Goal: Check status: Check status

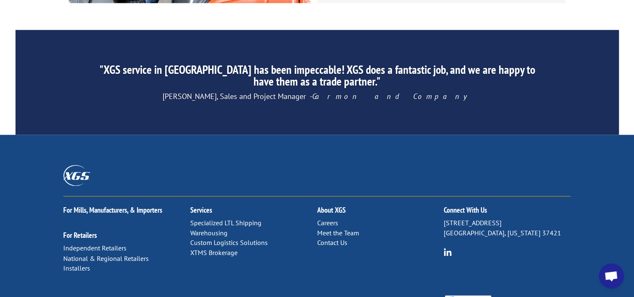
scroll to position [1330, 0]
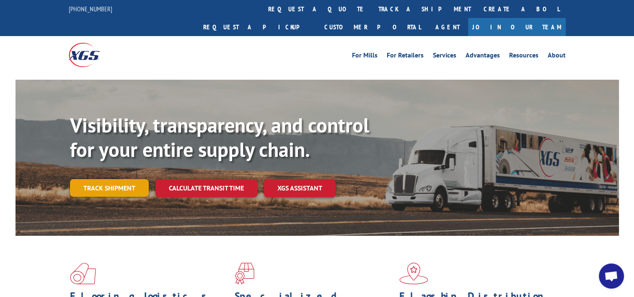
click at [122, 179] on link "Track shipment" at bounding box center [109, 188] width 79 height 18
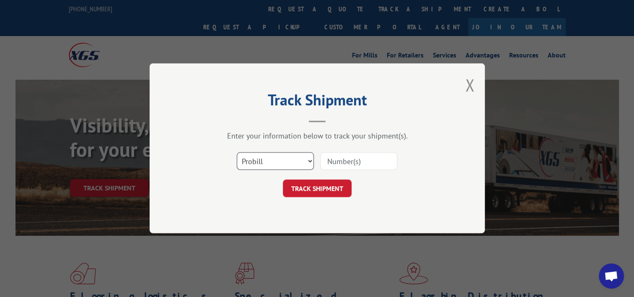
click at [300, 162] on select "Select category... Probill BOL PO" at bounding box center [275, 162] width 77 height 18
select select "bol"
click at [237, 153] on select "Select category... Probill BOL PO" at bounding box center [275, 162] width 77 height 18
click at [472, 121] on div "Track Shipment Enter your information below to track your shipment(s). Select c…" at bounding box center [317, 148] width 335 height 170
click at [324, 164] on input at bounding box center [358, 162] width 77 height 18
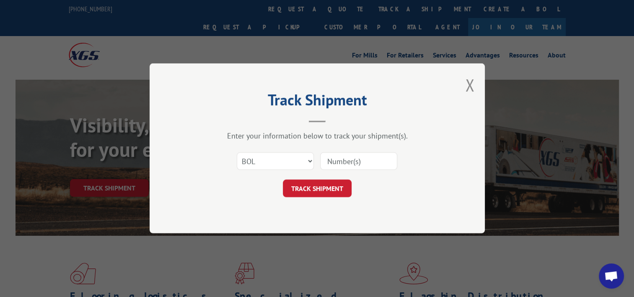
paste input "530991227"
type input "530991227"
click at [325, 182] on button "TRACK SHIPMENT" at bounding box center [317, 189] width 69 height 18
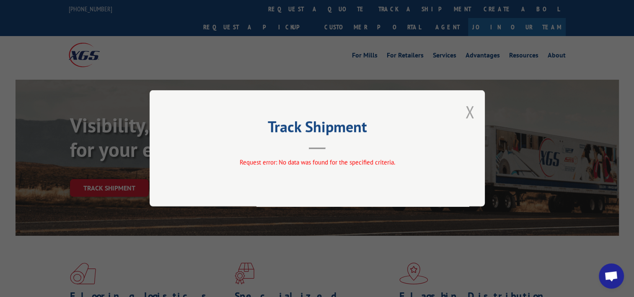
click at [466, 112] on button "Close modal" at bounding box center [469, 112] width 9 height 22
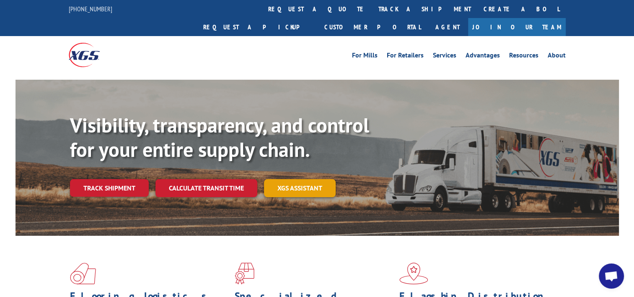
click at [290, 179] on link "XGS ASSISTANT" at bounding box center [300, 188] width 72 height 18
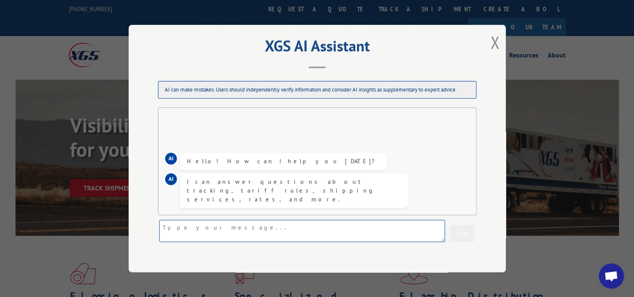
click at [277, 221] on textarea at bounding box center [302, 231] width 286 height 22
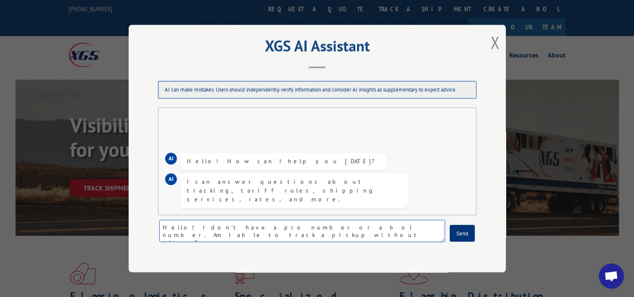
type textarea "Hello! I don't have a pro number or a bol number. Am I able to track a pickup w…"
click at [470, 238] on button "Send" at bounding box center [462, 233] width 25 height 17
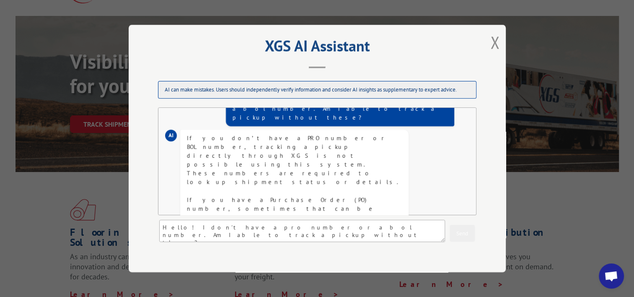
scroll to position [77, 0]
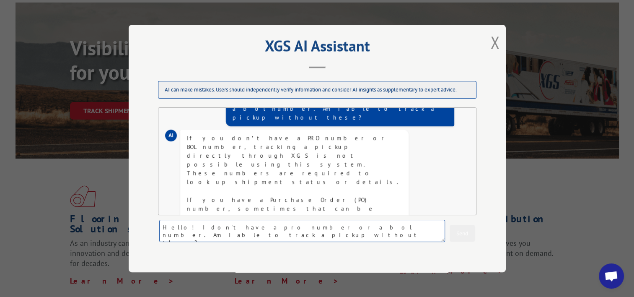
click at [356, 230] on textarea "Hello! I don't have a pro number or a bol number. Am I able to track a pickup w…" at bounding box center [302, 231] width 286 height 22
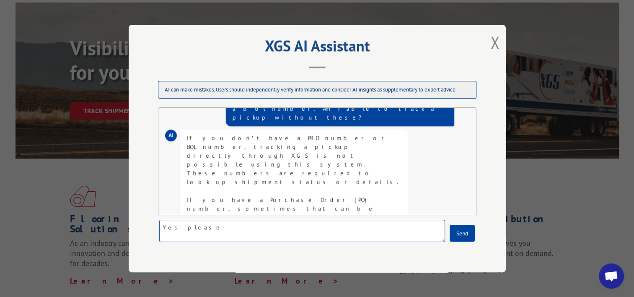
type textarea "Yes please!"
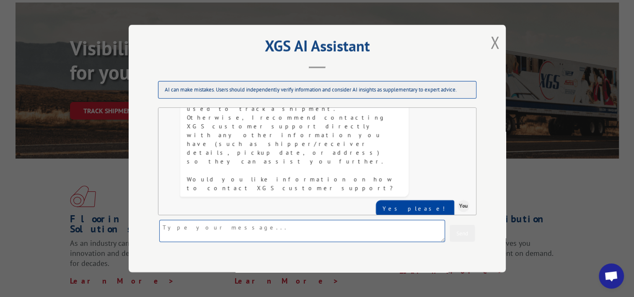
scroll to position [214, 0]
drag, startPoint x: 310, startPoint y: 199, endPoint x: 188, endPoint y: 112, distance: 149.8
click at [188, 112] on div "AI Hello! How can I help you today? AI I can answer questions about tracking, t…" at bounding box center [317, 161] width 319 height 108
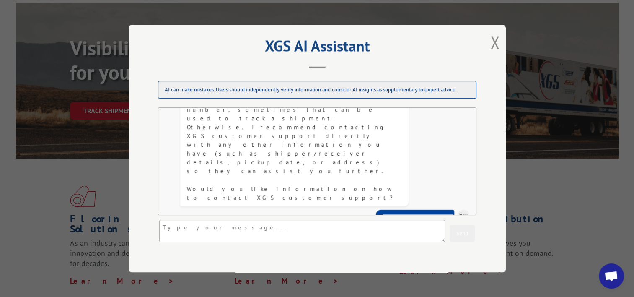
drag, startPoint x: 188, startPoint y: 112, endPoint x: 232, endPoint y: 155, distance: 61.1
click at [232, 234] on div "You can contact XGS customer support in the following ways: - Phone: (844) 947-…" at bounding box center [294, 300] width 215 height 132
click at [209, 234] on div "You can contact XGS customer support in the following ways: - Phone: (844) 947-…" at bounding box center [294, 300] width 215 height 132
drag, startPoint x: 187, startPoint y: 141, endPoint x: 322, endPoint y: 181, distance: 140.7
click at [322, 234] on div "You can contact XGS customer support in the following ways: - Phone: (844) 947-…" at bounding box center [294, 300] width 215 height 132
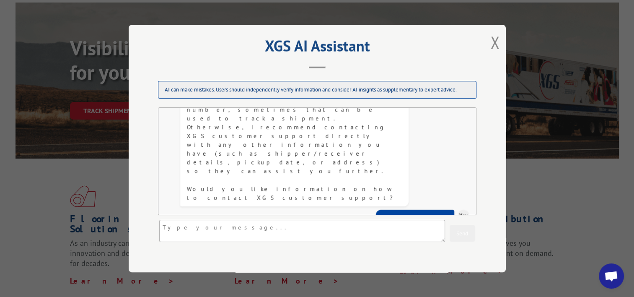
copy div "You can contact XGS customer support in the following ways: - Phone: (844) 947-…"
click at [239, 70] on div "XGS AI Assistant AI can make mistakes. Users should independently verify inform…" at bounding box center [317, 148] width 377 height 247
click at [491, 45] on button "Close modal" at bounding box center [495, 42] width 9 height 22
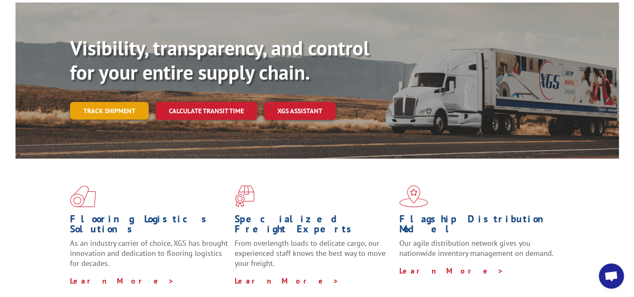
click at [140, 102] on link "Track shipment" at bounding box center [109, 111] width 79 height 18
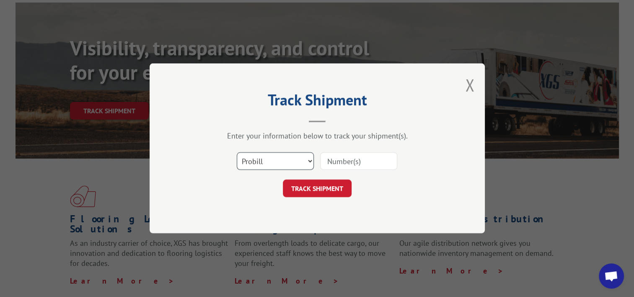
click at [295, 161] on select "Select category... Probill BOL PO" at bounding box center [275, 162] width 77 height 18
select select "po"
click at [237, 153] on select "Select category... Probill BOL PO" at bounding box center [275, 162] width 77 height 18
click at [347, 161] on input at bounding box center [358, 162] width 77 height 18
paste input "PO09152025"
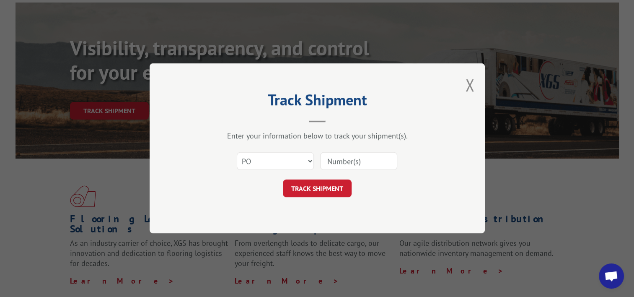
type input "PO09152025"
click at [335, 184] on button "TRACK SHIPMENT" at bounding box center [317, 189] width 69 height 18
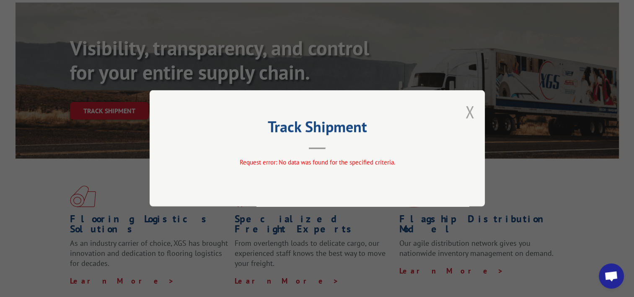
click at [472, 114] on button "Close modal" at bounding box center [469, 112] width 9 height 22
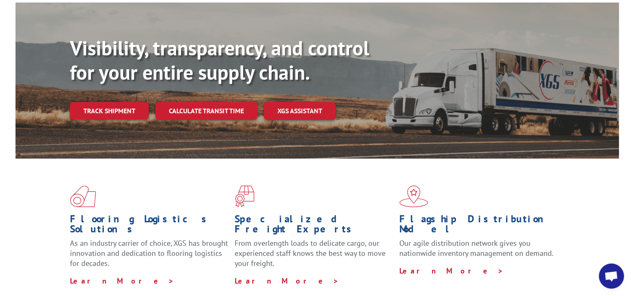
click at [114, 101] on div "Visibility, transparency, and control for your entire supply chain. Track shipm…" at bounding box center [344, 94] width 549 height 117
click at [114, 102] on link "Track shipment" at bounding box center [109, 111] width 79 height 18
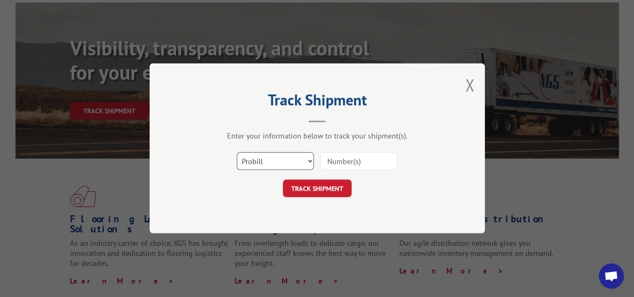
click at [302, 161] on select "Select category... Probill BOL PO" at bounding box center [275, 162] width 77 height 18
select select "bol"
click at [237, 153] on select "Select category... Probill BOL PO" at bounding box center [275, 162] width 77 height 18
click at [347, 161] on input at bounding box center [358, 162] width 77 height 18
paste input "RD338585"
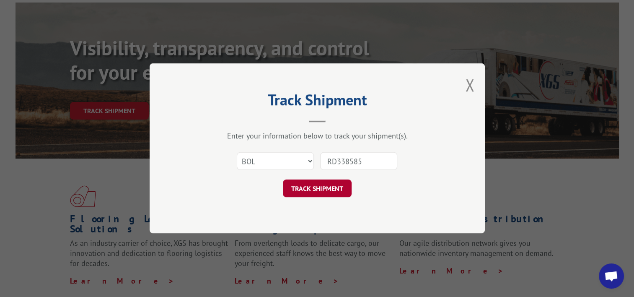
type input "RD338585"
click at [339, 191] on button "TRACK SHIPMENT" at bounding box center [317, 189] width 69 height 18
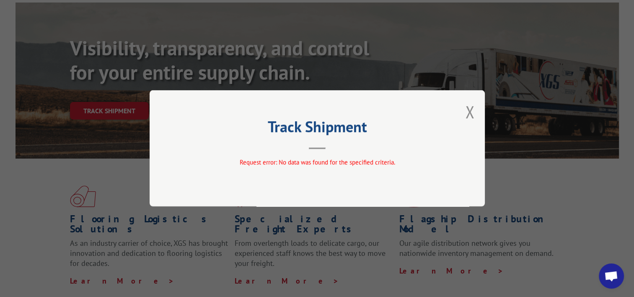
click at [465, 123] on div "Track Shipment Request error: No data was found for the specified criteria." at bounding box center [317, 148] width 335 height 116
click at [470, 115] on button "Close modal" at bounding box center [469, 112] width 9 height 22
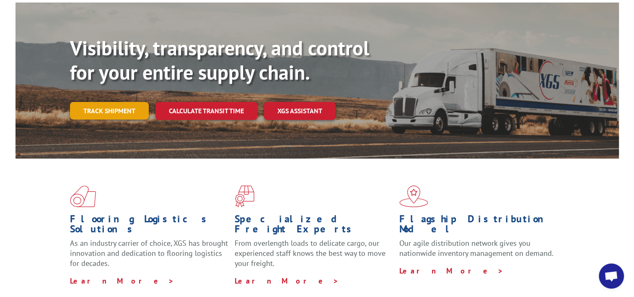
click at [119, 102] on link "Track shipment" at bounding box center [109, 111] width 79 height 18
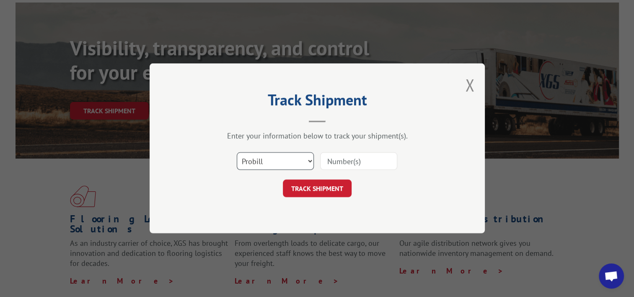
click at [266, 164] on select "Select category... Probill BOL PO" at bounding box center [275, 162] width 77 height 18
select select "po"
click at [237, 153] on select "Select category... Probill BOL PO" at bounding box center [275, 162] width 77 height 18
click at [343, 156] on input at bounding box center [358, 162] width 77 height 18
paste input "RD338585"
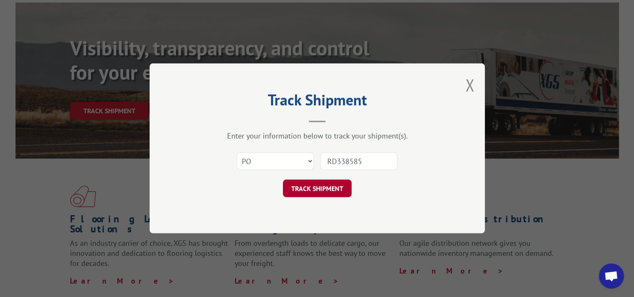
type input "RD338585"
click at [324, 188] on button "TRACK SHIPMENT" at bounding box center [317, 189] width 69 height 18
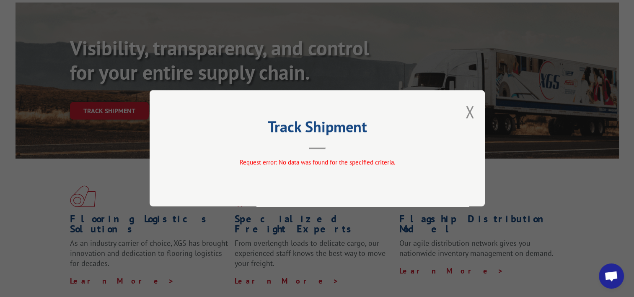
click at [475, 111] on div "Track Shipment Request error: No data was found for the specified criteria." at bounding box center [317, 148] width 335 height 116
click at [474, 111] on button "Close modal" at bounding box center [469, 112] width 9 height 22
